Goal: Navigation & Orientation: Find specific page/section

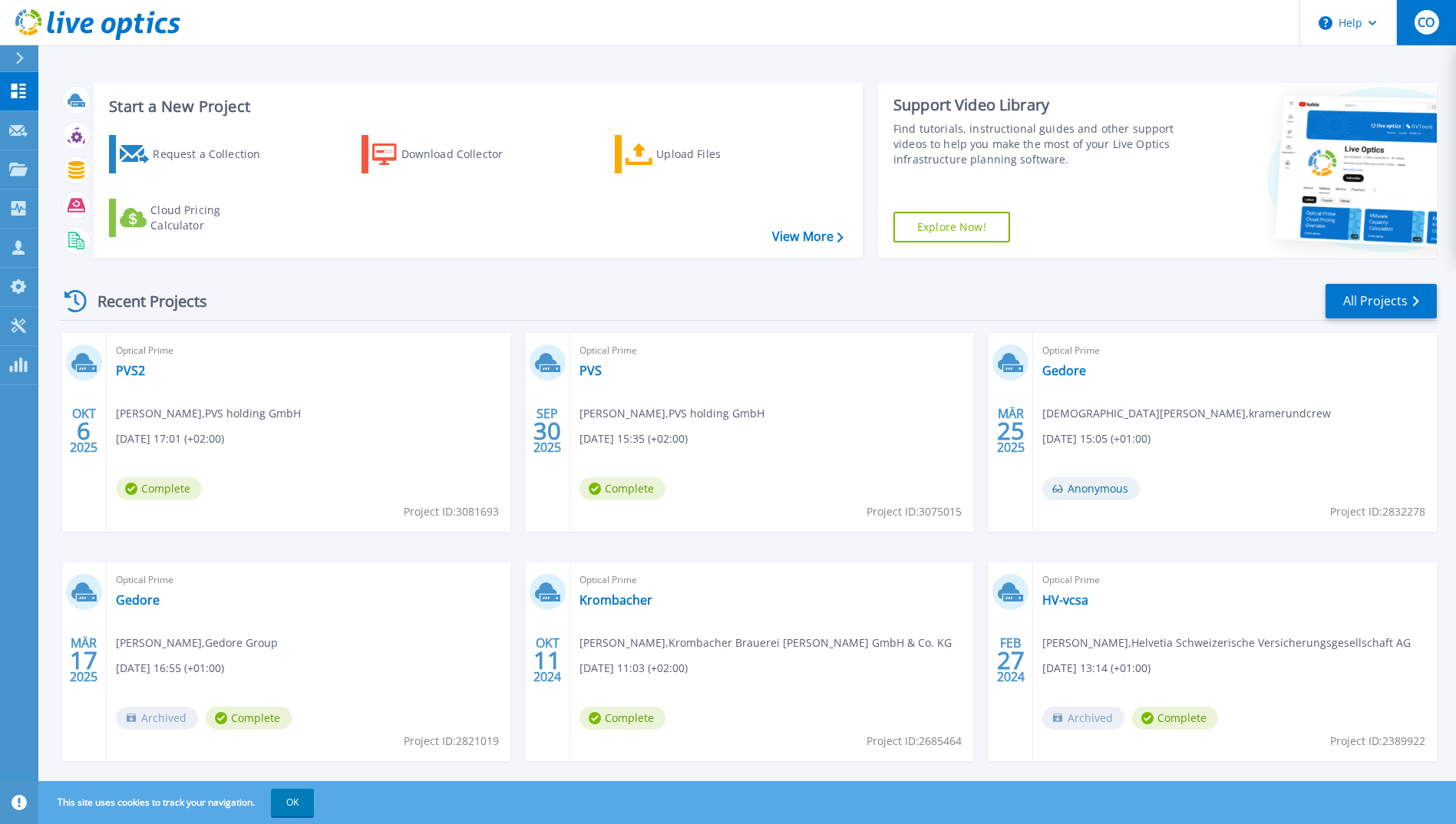
click at [1444, 35] on button "CO" at bounding box center [1426, 23] width 60 height 45
click at [959, 262] on div "Start a New Project Request a Collection Download Collector Upload Files Cloud …" at bounding box center [747, 170] width 1377 height 200
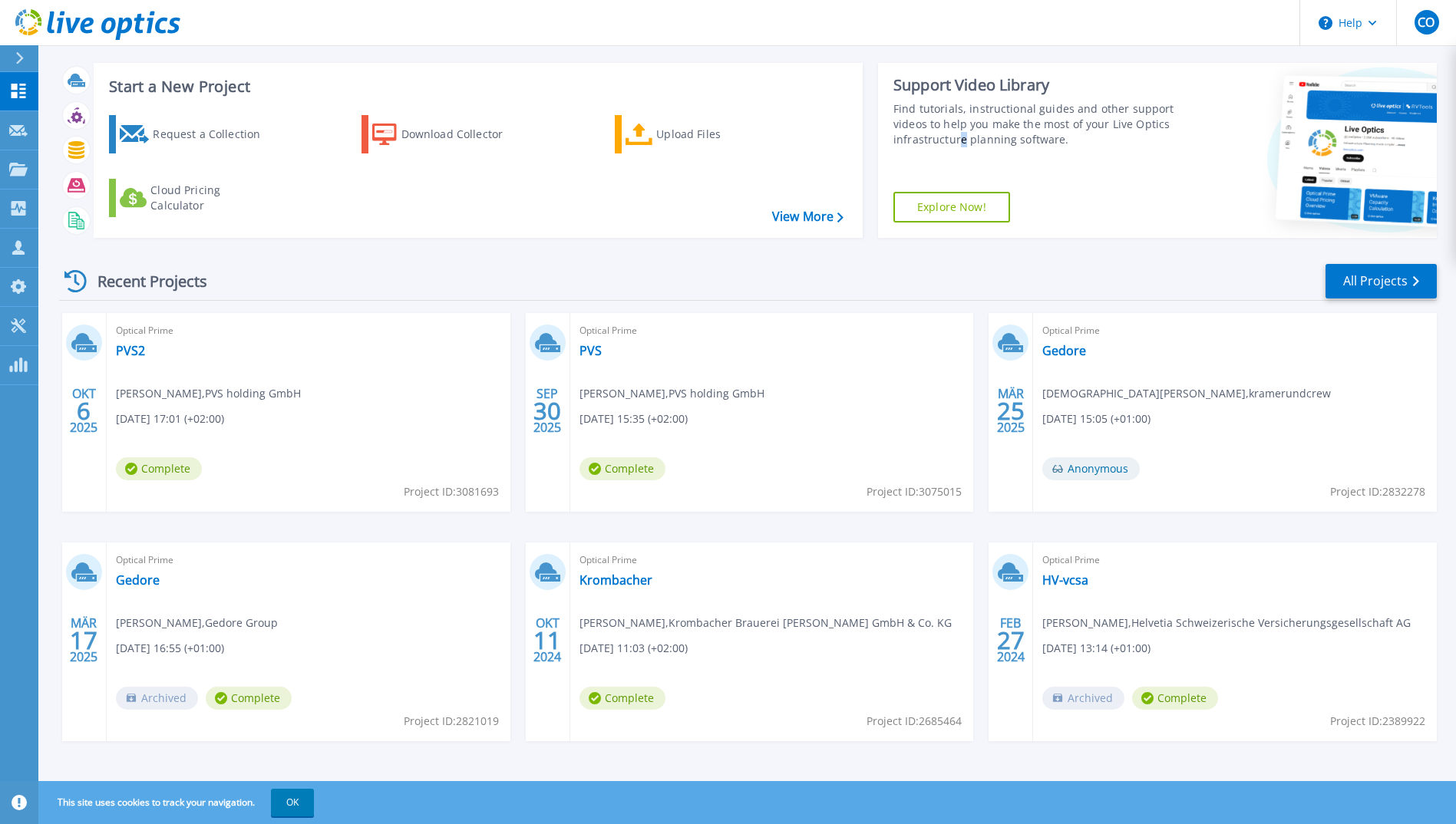
scroll to position [26, 0]
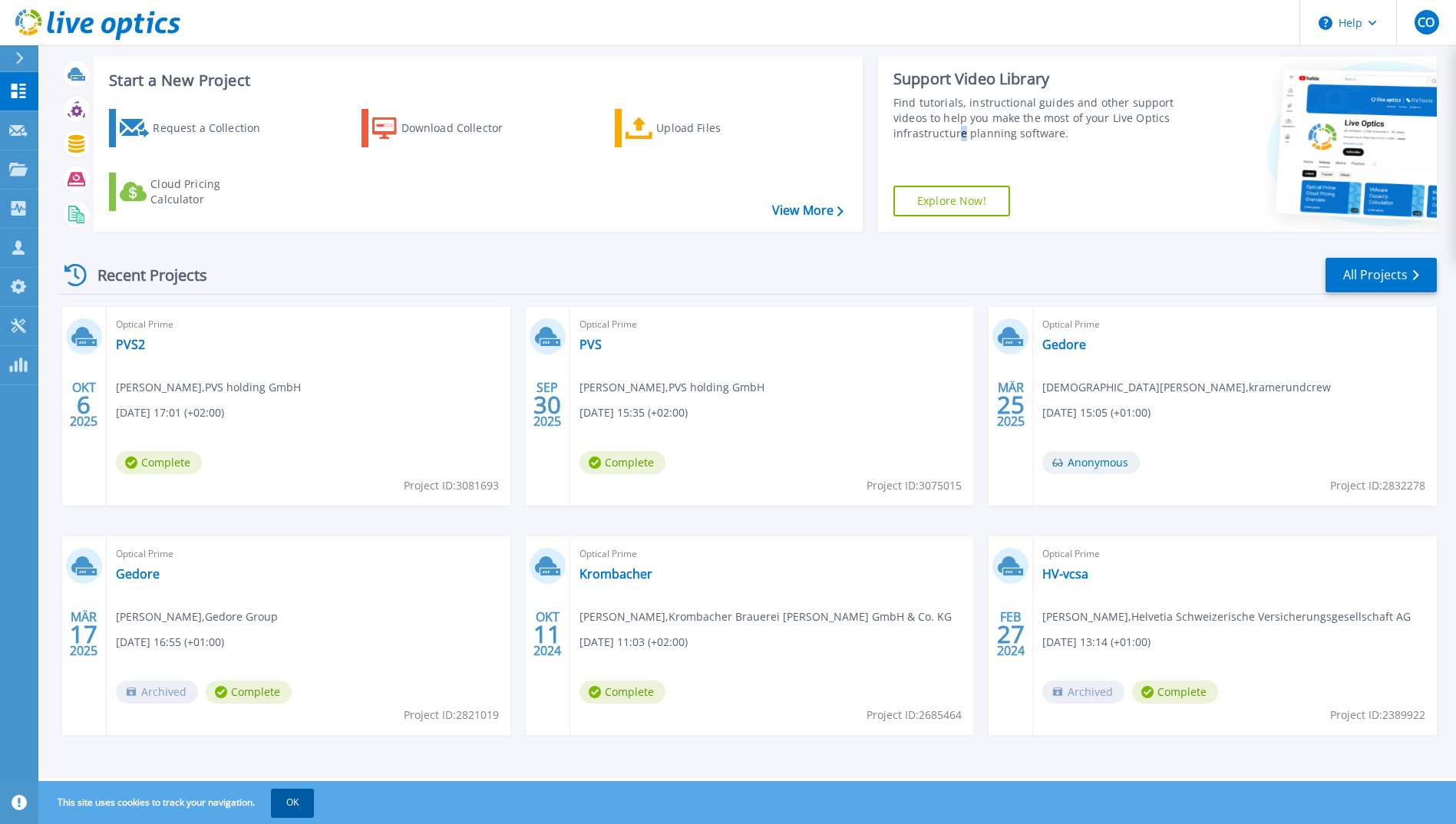
click at [305, 800] on button "OK" at bounding box center [293, 802] width 43 height 28
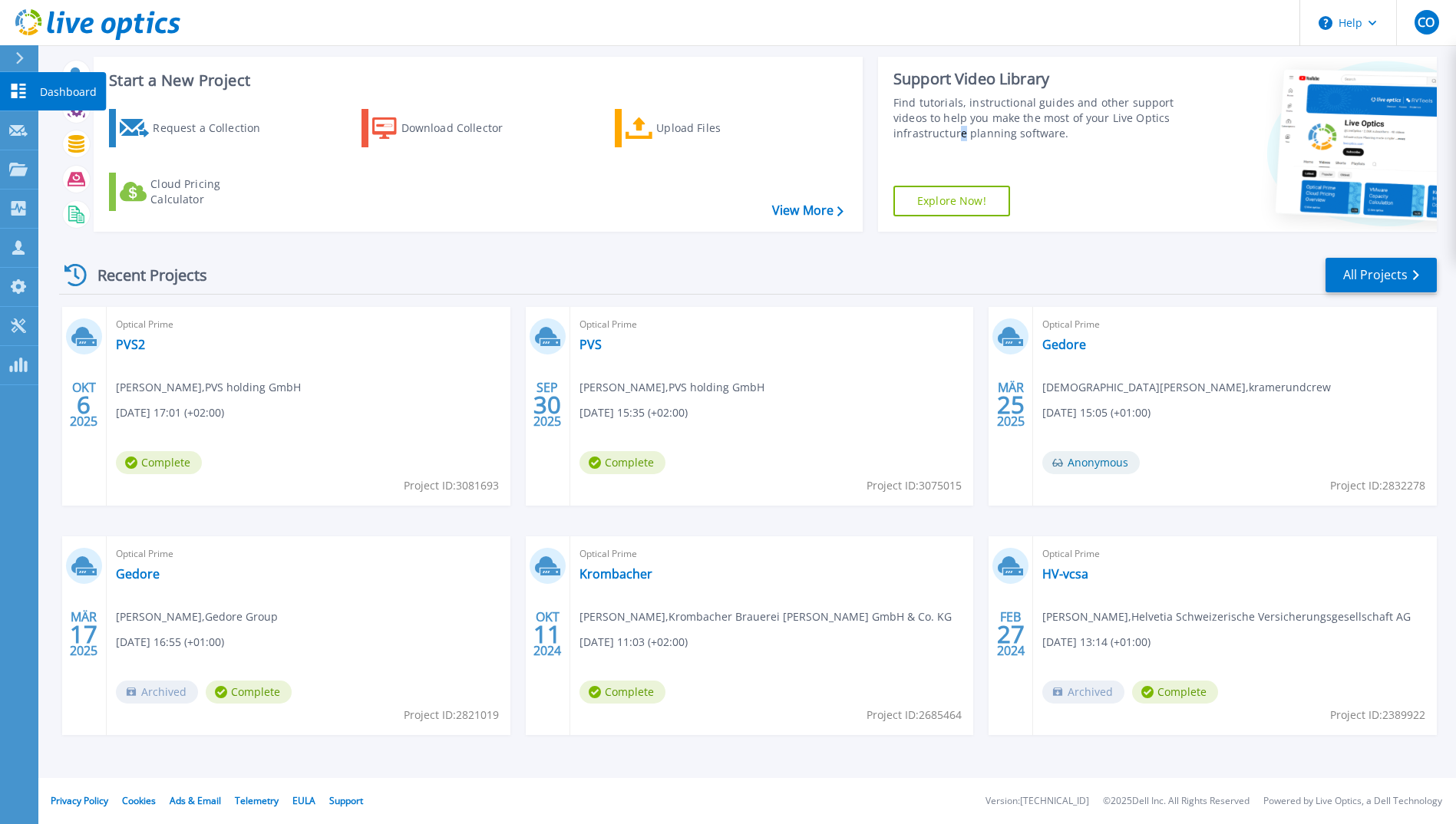
click at [10, 102] on link "Dashboard Dashboard" at bounding box center [19, 91] width 38 height 39
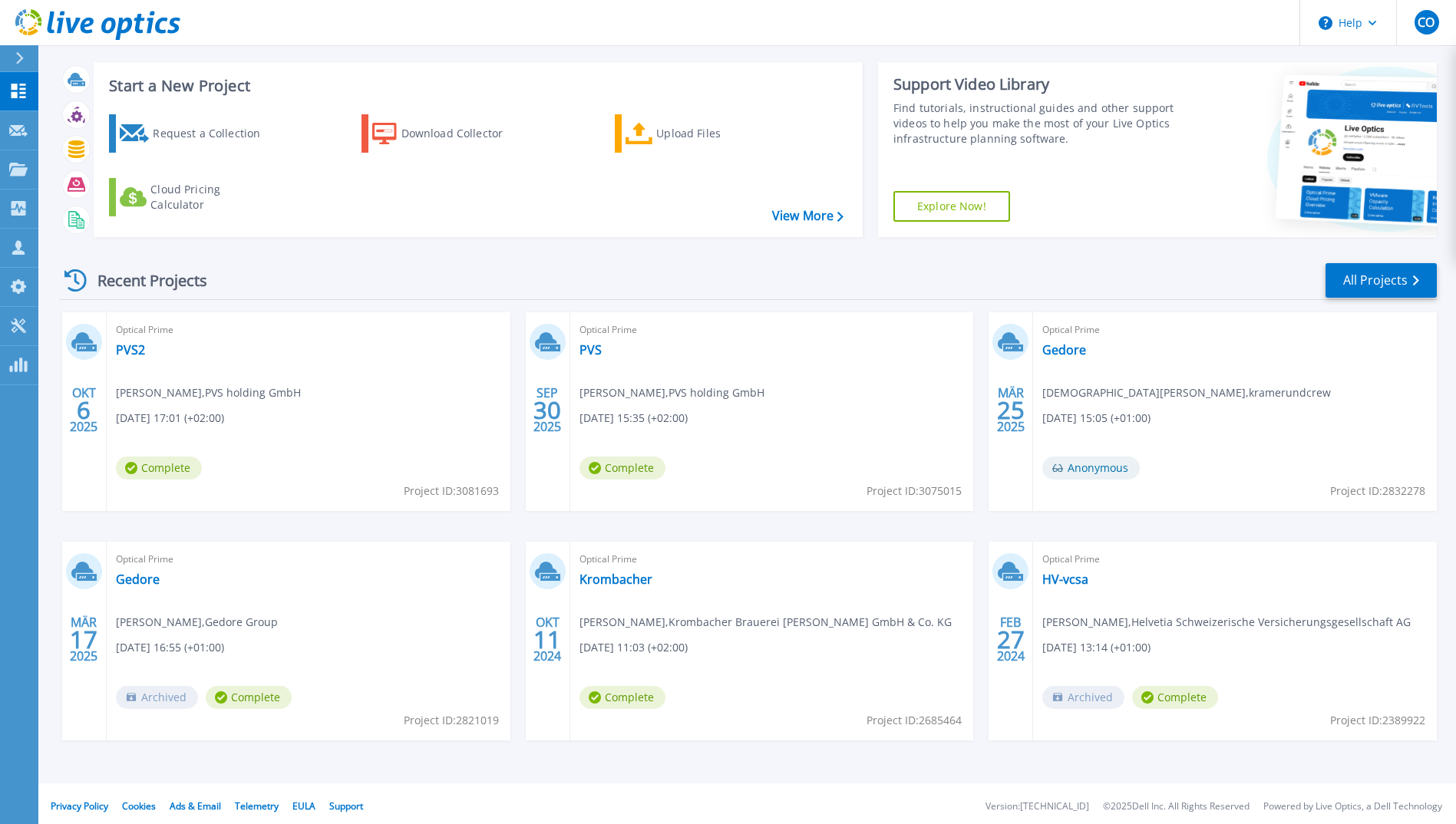
scroll to position [26, 0]
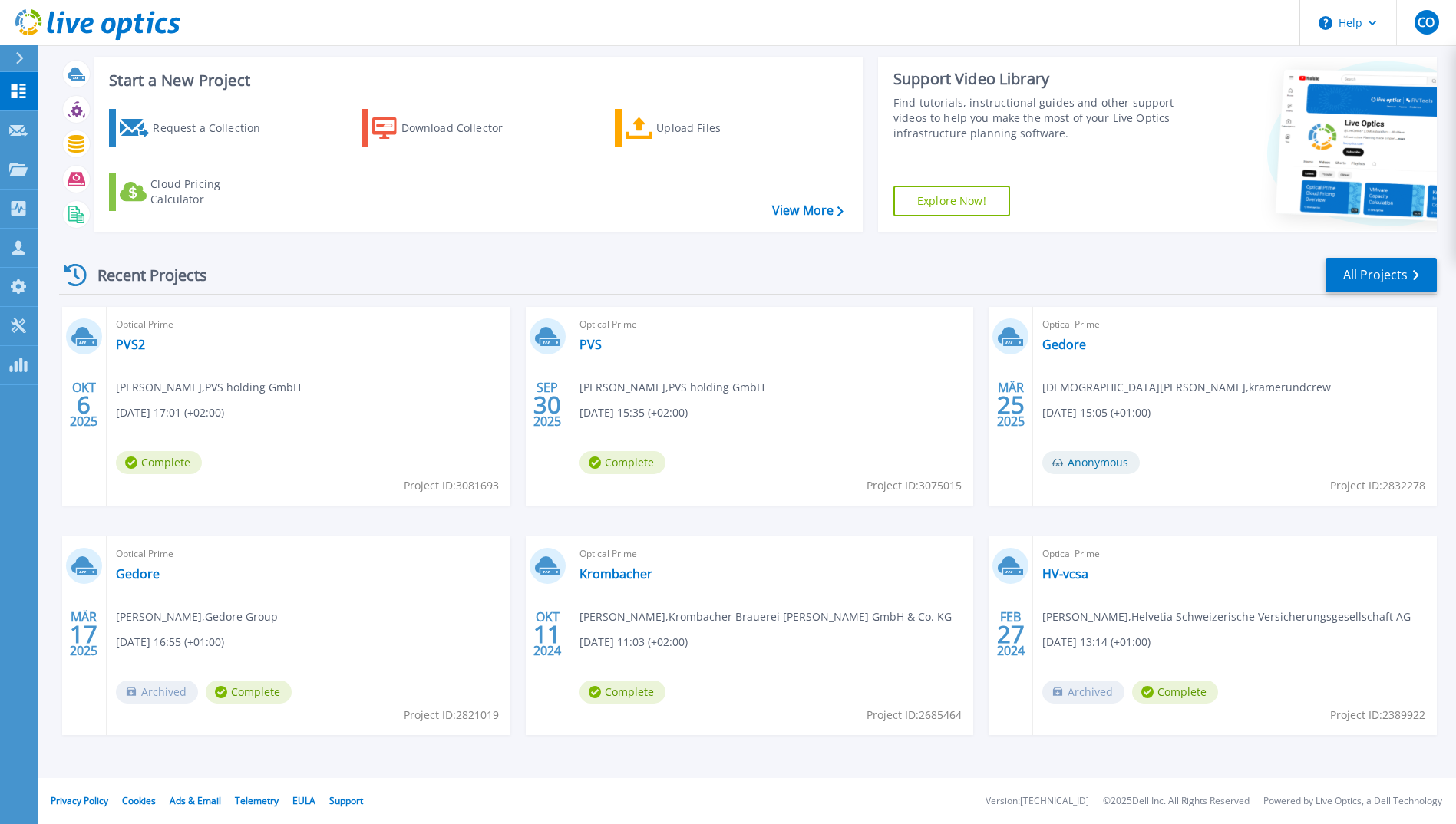
click at [959, 561] on div "OKT 6 2025 Optical Prime PVS2 Kenneth Cronin , PVS holding GmbH 10.06.2025, 17:…" at bounding box center [742, 537] width 1390 height 459
click at [1358, 281] on link "All Projects" at bounding box center [1381, 275] width 111 height 34
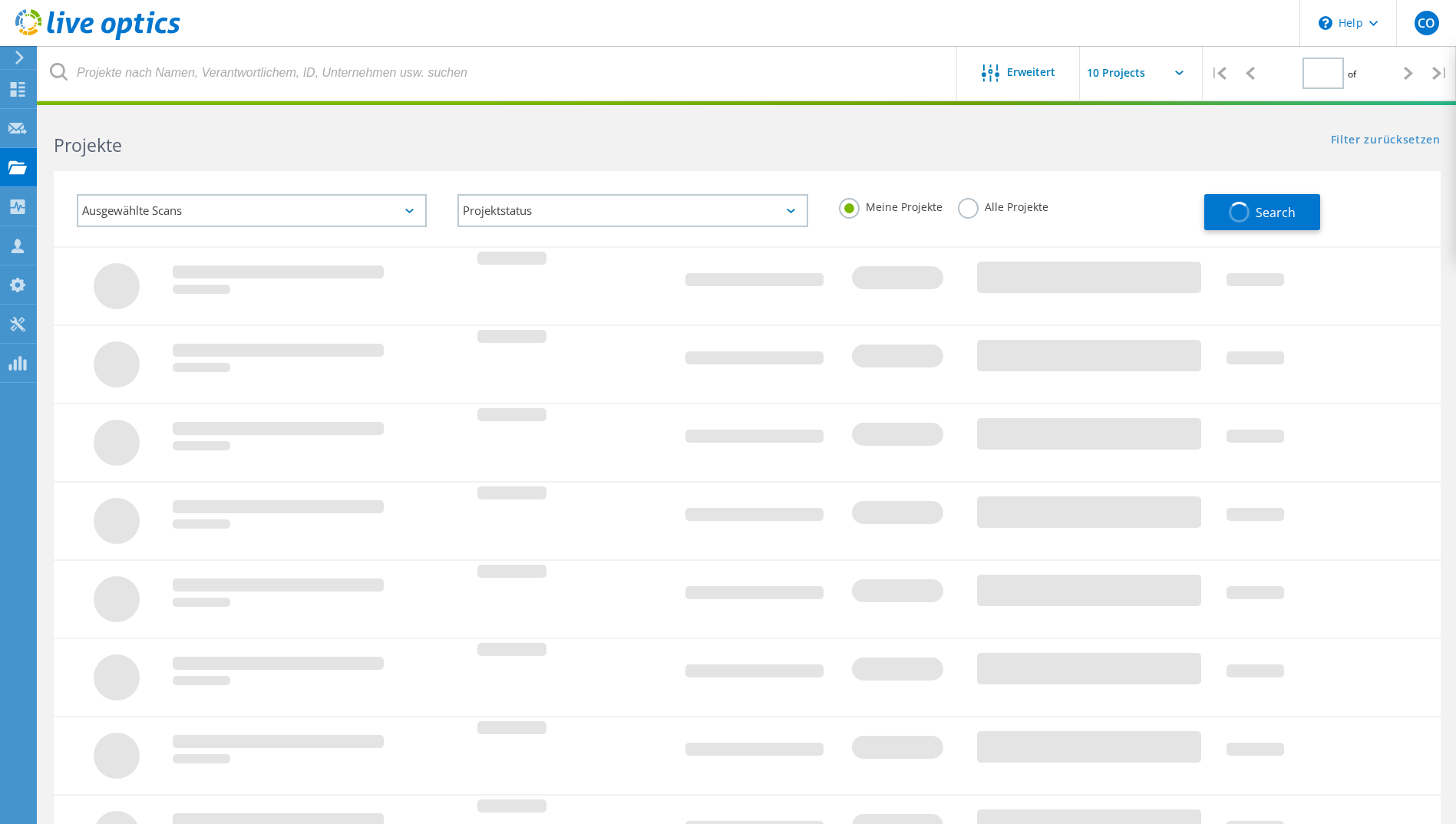
type input "1"
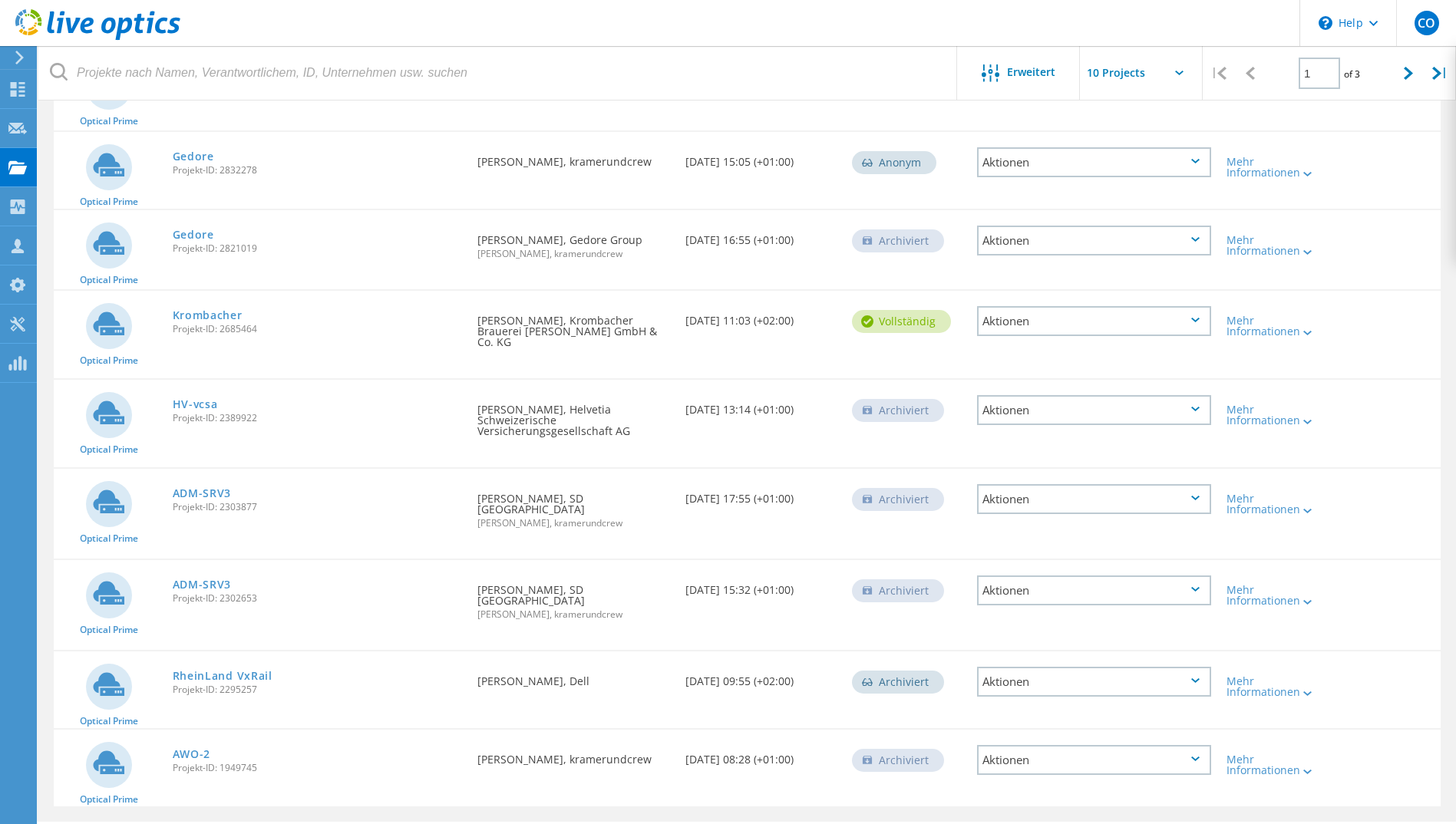
scroll to position [314, 0]
